Goal: Task Accomplishment & Management: Use online tool/utility

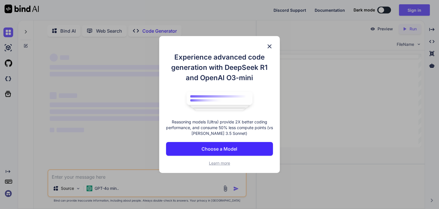
type textarea "x"
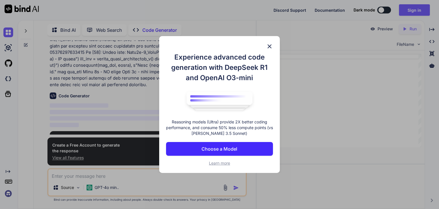
scroll to position [180, 0]
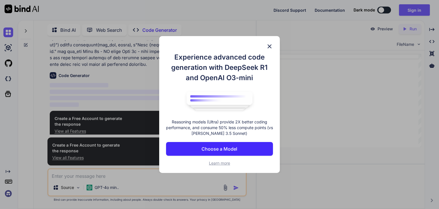
click at [269, 45] on img at bounding box center [269, 46] width 7 height 7
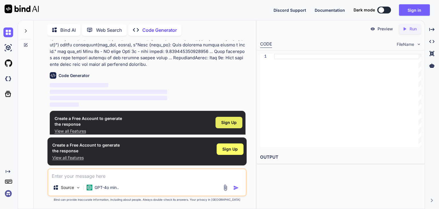
click at [227, 120] on span "Sign Up" at bounding box center [228, 123] width 15 height 6
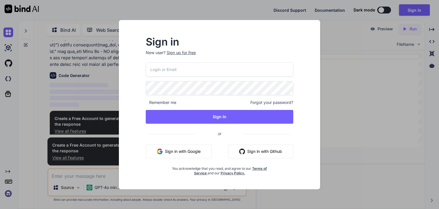
click at [106, 156] on div "Sign in New user? Sign up for free Remember me Forgot your password? Sign In or…" at bounding box center [219, 104] width 439 height 209
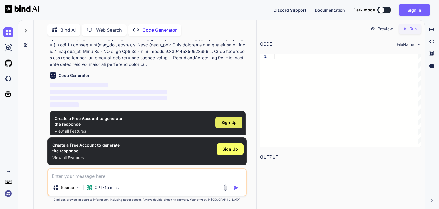
click at [232, 120] on span "Sign Up" at bounding box center [228, 123] width 15 height 6
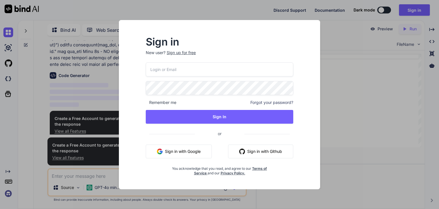
click at [184, 53] on div "Sign up for free" at bounding box center [181, 53] width 29 height 6
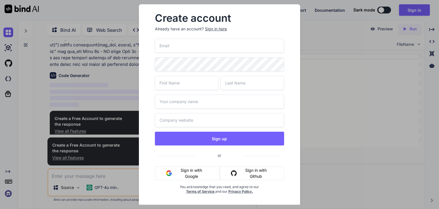
click at [185, 49] on input "email" at bounding box center [219, 46] width 129 height 14
type input "[EMAIL_ADDRESS][DOMAIN_NAME]"
type input "amel"
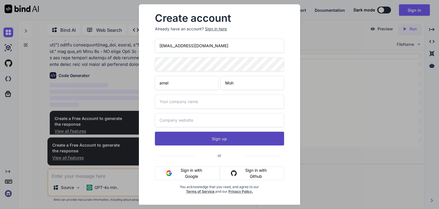
type input "Moh"
click at [234, 143] on button "Sign up" at bounding box center [219, 139] width 129 height 14
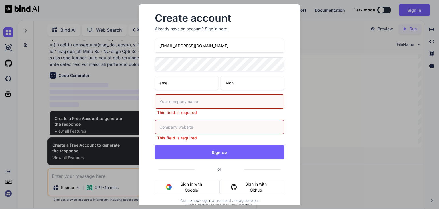
click at [206, 101] on input "text" at bounding box center [219, 101] width 129 height 14
type input "PAGA"
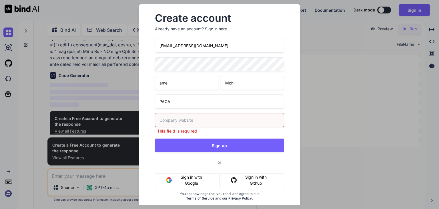
click at [194, 128] on div "This field is required" at bounding box center [219, 123] width 129 height 21
click at [181, 121] on input "text" at bounding box center [219, 120] width 129 height 14
paste input "[URL][DOMAIN_NAME]"
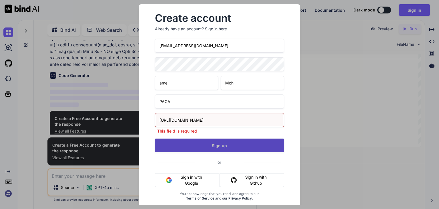
type input "[URL][DOMAIN_NAME]"
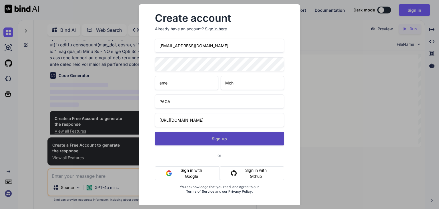
click at [198, 147] on div "[EMAIL_ADDRESS][DOMAIN_NAME] [PERSON_NAME] PAGA [URL][DOMAIN_NAME] Sign up or S…" at bounding box center [219, 123] width 129 height 169
click at [211, 141] on button "Sign up" at bounding box center [219, 139] width 129 height 14
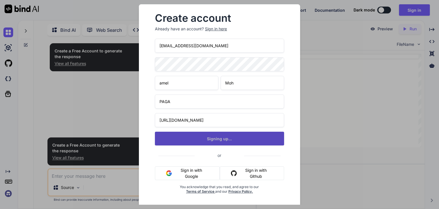
scroll to position [0, 0]
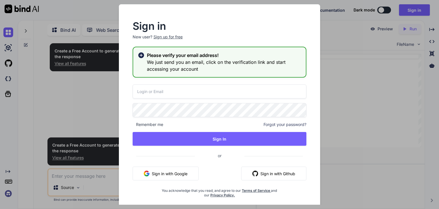
type input "[EMAIL_ADDRESS][DOMAIN_NAME]"
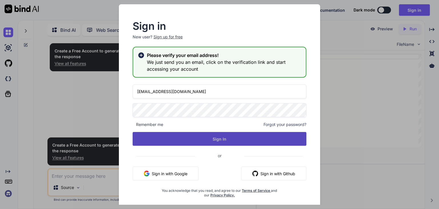
click at [243, 142] on button "Sign In" at bounding box center [220, 139] width 174 height 14
click at [243, 141] on button "Sign In" at bounding box center [220, 139] width 174 height 14
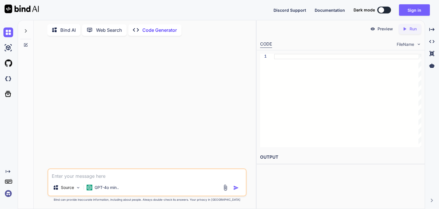
click at [61, 177] on textarea at bounding box center [147, 174] width 198 height 10
paste textarea "[URL][DOMAIN_NAME]"
type textarea "h"
click at [88, 175] on textarea at bounding box center [147, 174] width 198 height 10
paste textarea "[URL][DOMAIN_NAME]"
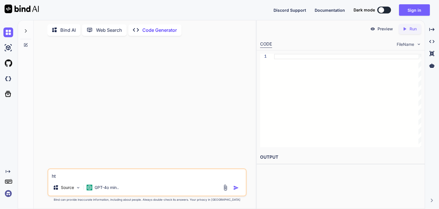
type textarea "h"
click at [82, 178] on textarea at bounding box center [147, 174] width 198 height 10
paste textarea "Lore 0i - Dolorsita Consectetu Adipisci Elits Doeius 0 (39 tempor).¶ (in utlab …"
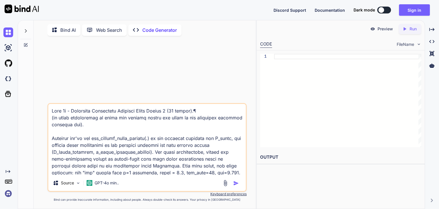
scroll to position [522, 0]
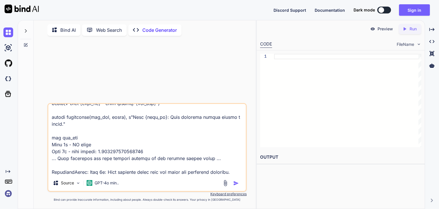
type textarea "Lore 0i - Dolorsita Consectetu Adipisci Elits Doeius 0 (39 tempor).¶ (in utlab …"
click at [237, 183] on img "button" at bounding box center [236, 183] width 6 height 6
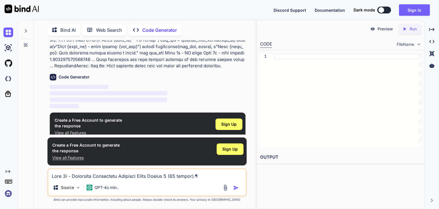
scroll to position [180, 0]
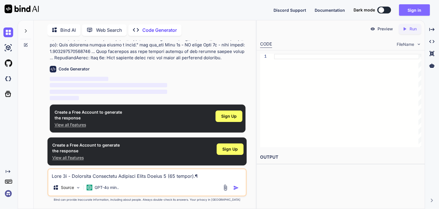
click at [419, 7] on button "Sign in" at bounding box center [414, 9] width 31 height 11
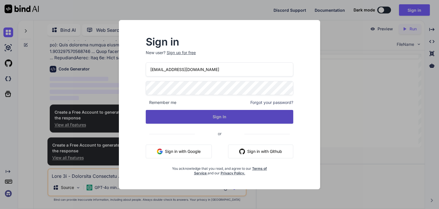
click at [227, 119] on button "Sign In" at bounding box center [220, 117] width 148 height 14
click at [223, 115] on button "Sign In" at bounding box center [220, 117] width 148 height 14
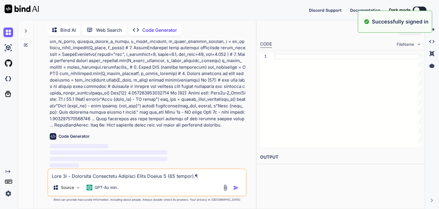
scroll to position [0, 0]
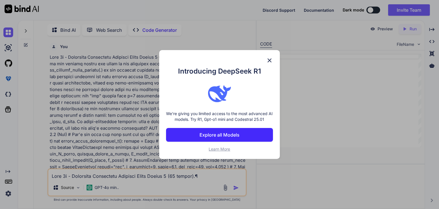
click at [273, 57] on img at bounding box center [269, 60] width 7 height 7
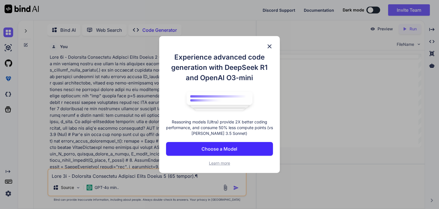
click at [269, 43] on div "Experience advanced code generation with DeepSeek R1 and OpenAI O3-mini Reasoni…" at bounding box center [219, 104] width 121 height 137
click at [269, 47] on img at bounding box center [269, 46] width 7 height 7
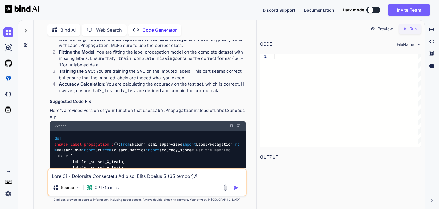
scroll to position [285, 0]
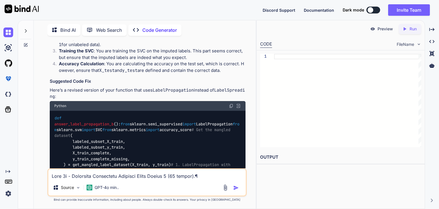
click at [231, 105] on img at bounding box center [231, 106] width 5 height 5
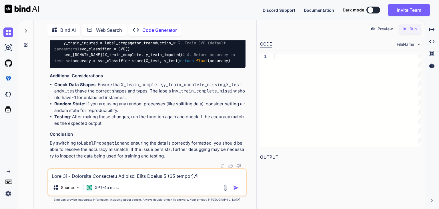
scroll to position [535, 0]
click at [108, 174] on textarea at bounding box center [147, 174] width 198 height 10
paste textarea "--------------------------------------------------------------------------- Typ…"
type textarea "--------------------------------------------------------------------------- Typ…"
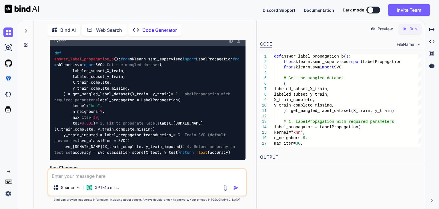
scroll to position [714, 0]
click at [231, 43] on img at bounding box center [231, 41] width 5 height 5
